Goal: Navigation & Orientation: Find specific page/section

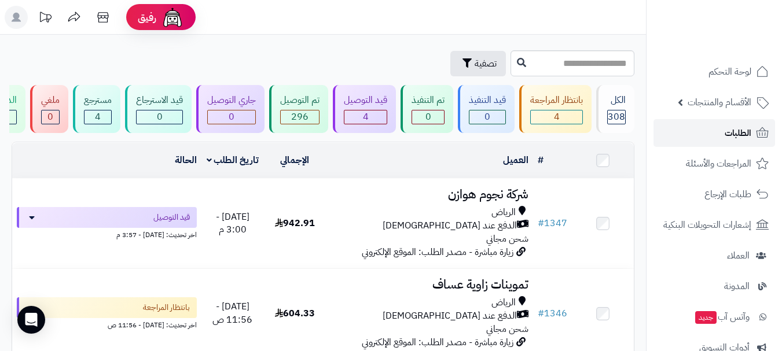
click at [723, 136] on link "الطلبات" at bounding box center [714, 133] width 122 height 28
click at [709, 133] on link "الطلبات" at bounding box center [714, 133] width 122 height 28
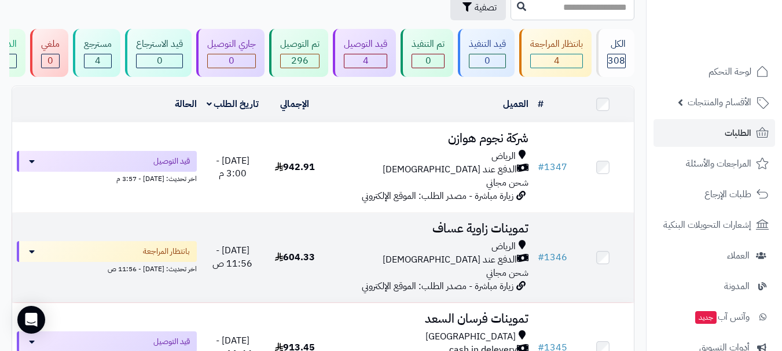
scroll to position [58, 0]
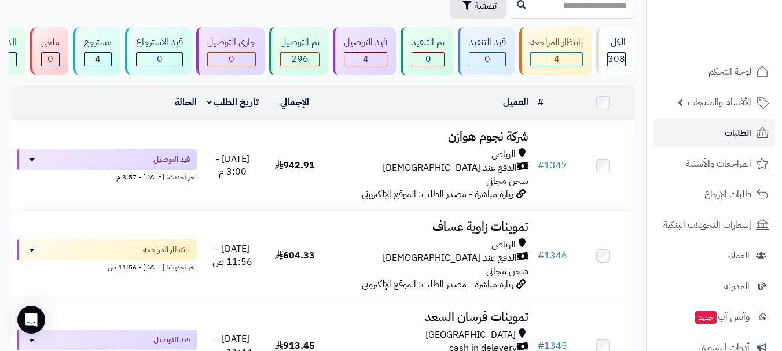
click at [707, 131] on link "الطلبات" at bounding box center [714, 133] width 122 height 28
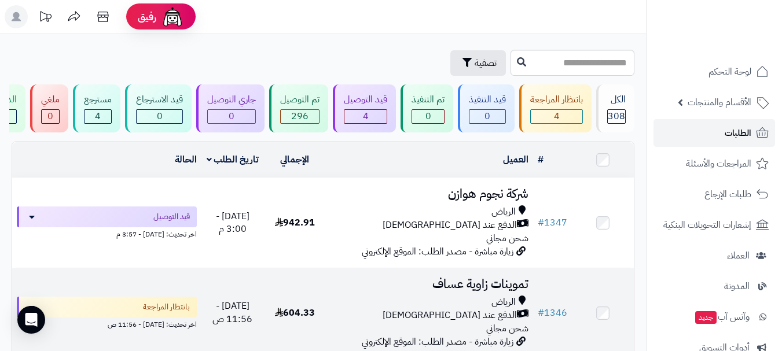
scroll to position [0, 0]
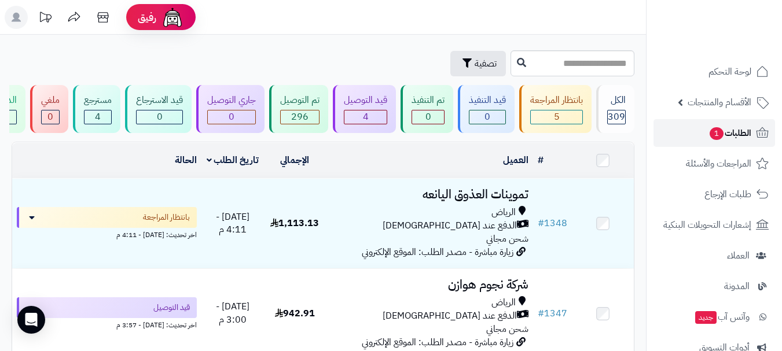
click at [726, 133] on span "الطلبات 1" at bounding box center [729, 133] width 43 height 16
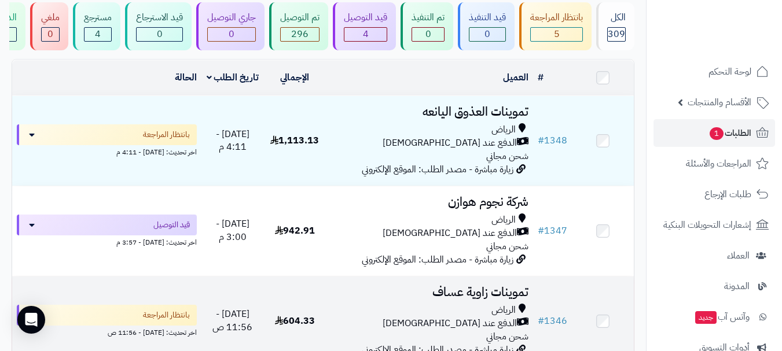
scroll to position [58, 0]
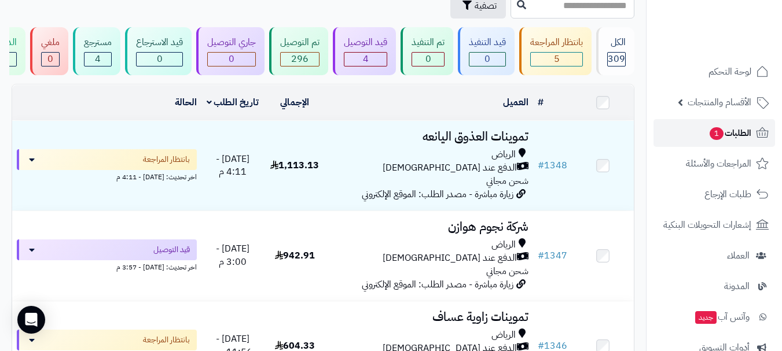
click at [705, 130] on link "الطلبات 1" at bounding box center [714, 133] width 122 height 28
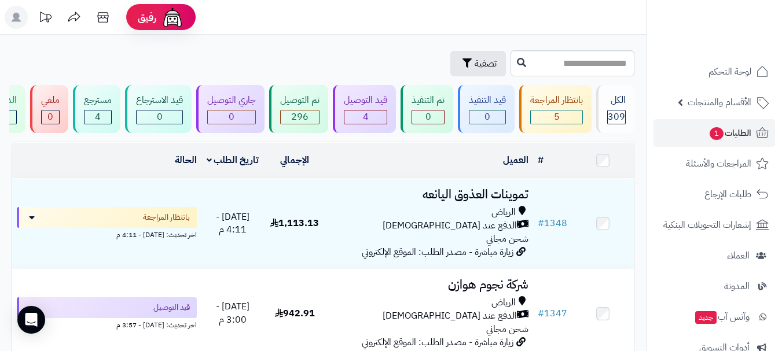
click at [700, 132] on link "الطلبات 1" at bounding box center [714, 133] width 122 height 28
click at [718, 141] on span "الطلبات 1" at bounding box center [729, 133] width 43 height 16
click at [688, 137] on link "الطلبات 1" at bounding box center [714, 133] width 122 height 28
click at [724, 134] on link "الطلبات" at bounding box center [714, 133] width 122 height 28
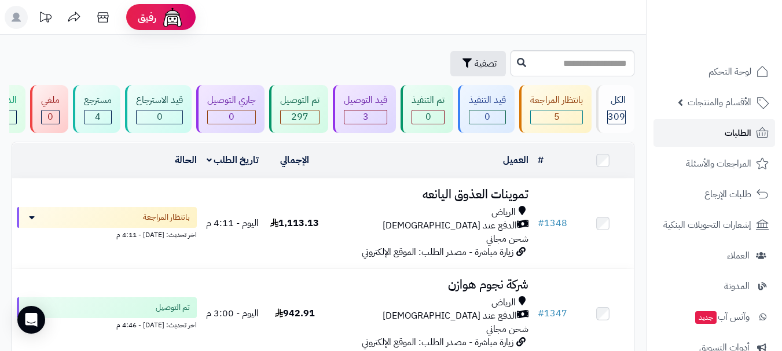
click at [708, 138] on link "الطلبات" at bounding box center [714, 133] width 122 height 28
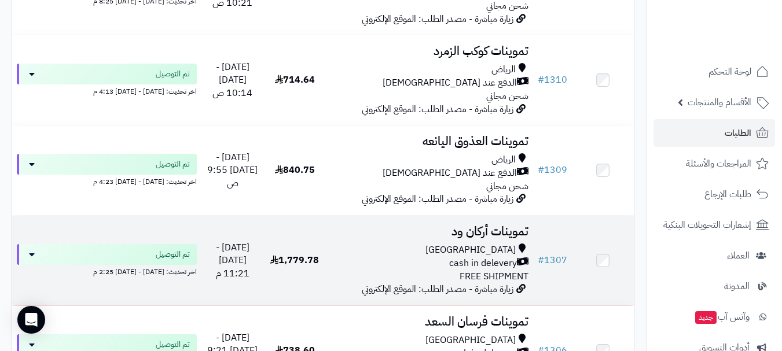
scroll to position [3647, 0]
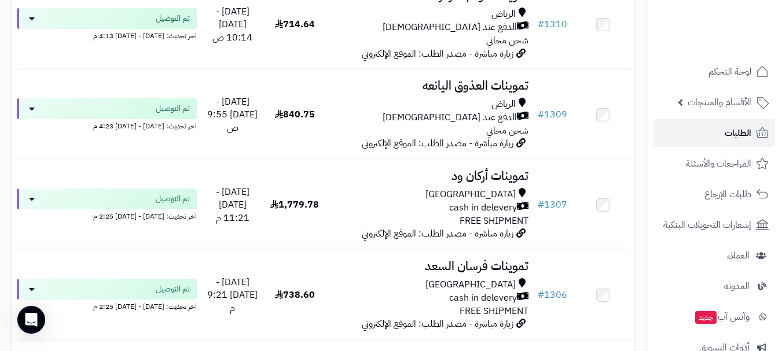
click at [697, 135] on link "الطلبات" at bounding box center [714, 133] width 122 height 28
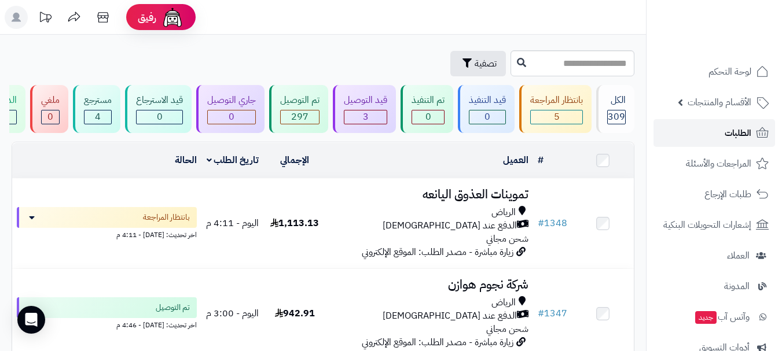
click at [697, 134] on link "الطلبات" at bounding box center [714, 133] width 122 height 28
click at [681, 129] on link "الطلبات" at bounding box center [714, 133] width 122 height 28
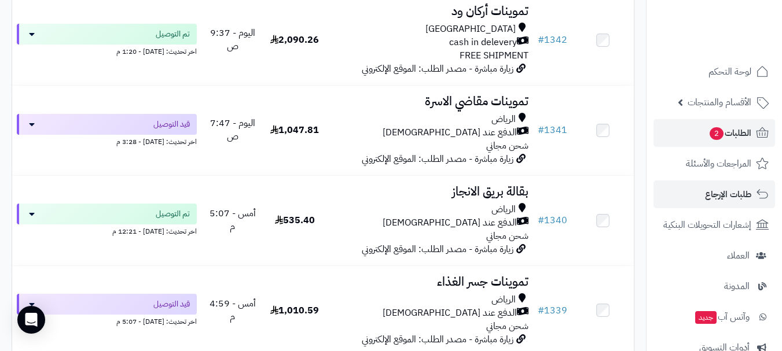
scroll to position [926, 0]
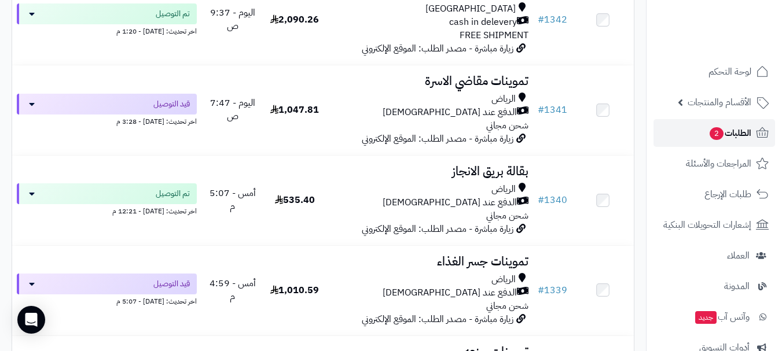
drag, startPoint x: 691, startPoint y: 130, endPoint x: 664, endPoint y: 157, distance: 38.1
click at [691, 131] on link "الطلبات 2" at bounding box center [714, 133] width 122 height 28
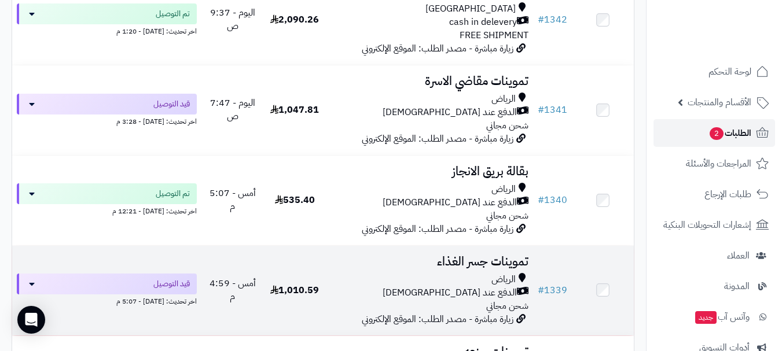
scroll to position [933, 0]
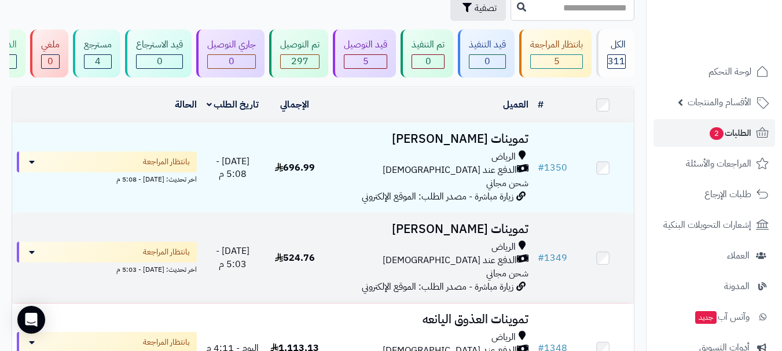
scroll to position [58, 0]
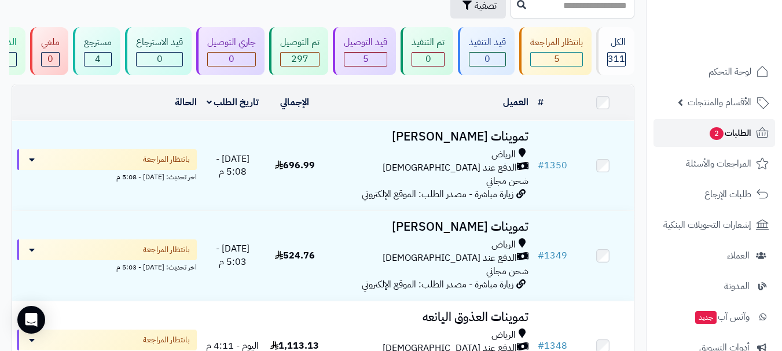
click at [719, 138] on span "2" at bounding box center [716, 134] width 15 height 14
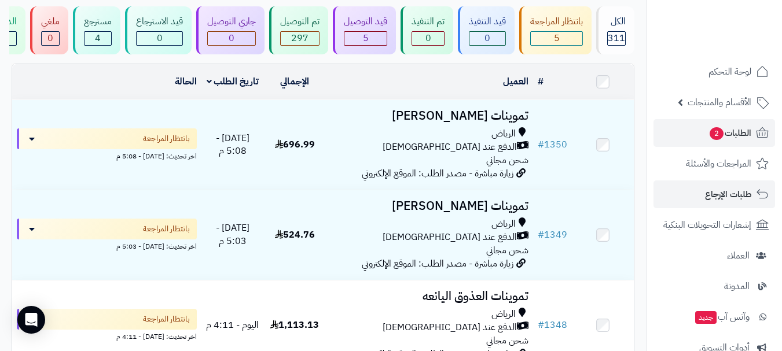
scroll to position [58, 0]
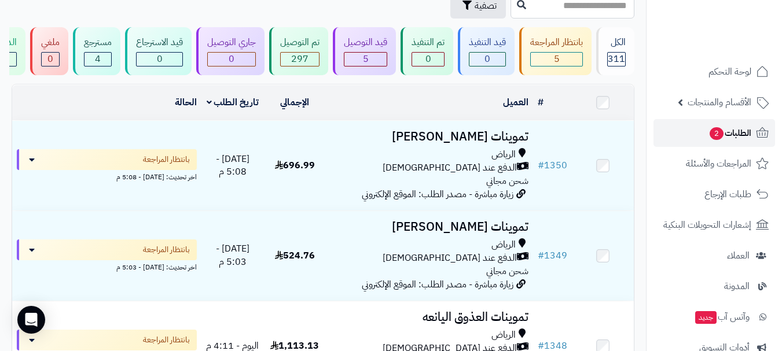
click at [710, 145] on link "الطلبات 2" at bounding box center [714, 133] width 122 height 28
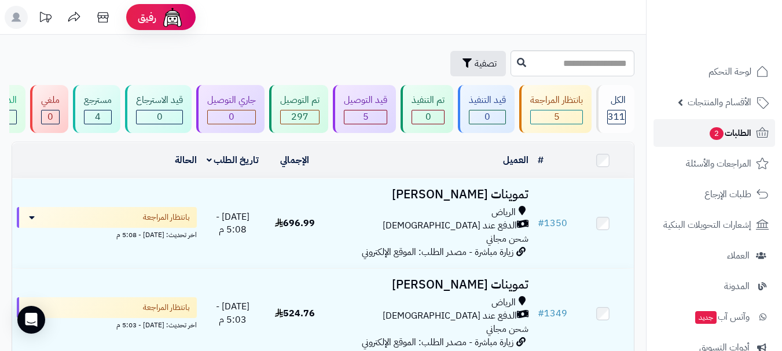
click at [683, 137] on link "الطلبات 2" at bounding box center [714, 133] width 122 height 28
click at [708, 125] on span "الطلبات 2" at bounding box center [729, 133] width 43 height 16
